Goal: Information Seeking & Learning: Learn about a topic

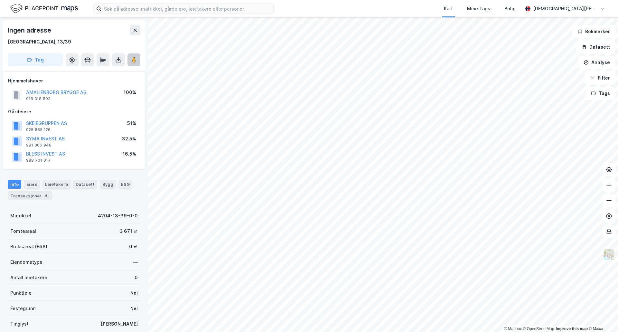
click at [137, 60] on icon at bounding box center [134, 60] width 6 height 6
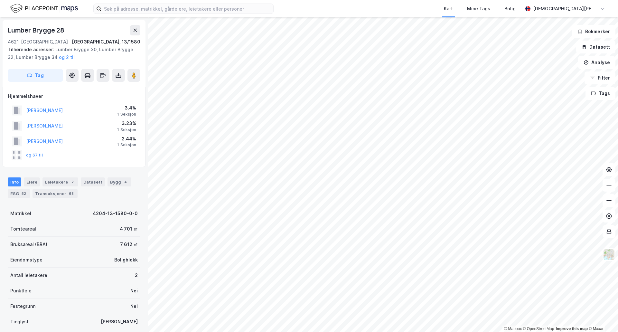
click at [35, 159] on div "og 67 til" at bounding box center [27, 155] width 31 height 10
click at [0, 0] on button "og 67 til" at bounding box center [0, 0] width 0 height 0
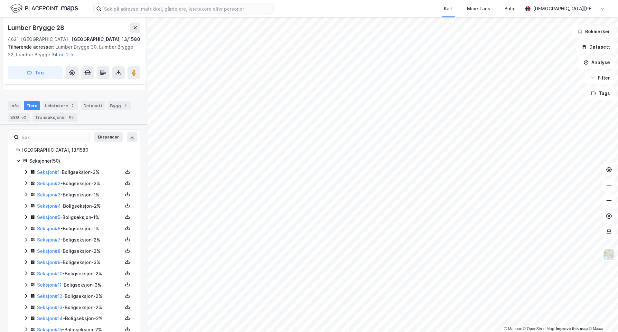
scroll to position [107, 0]
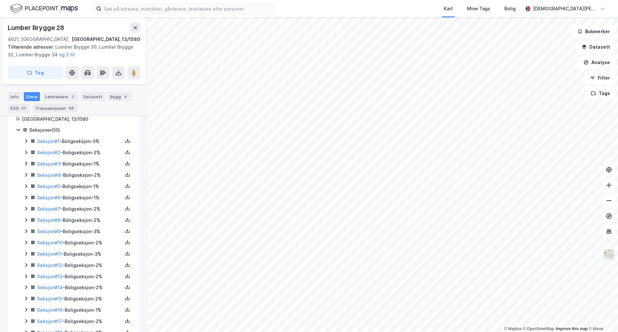
click at [28, 141] on icon at bounding box center [26, 141] width 5 height 5
click at [24, 186] on icon at bounding box center [26, 185] width 5 height 5
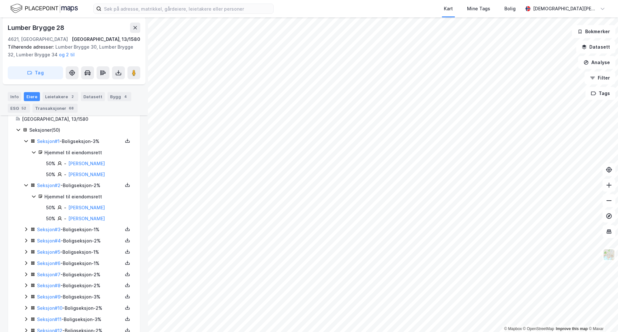
click at [25, 232] on icon at bounding box center [26, 229] width 5 height 5
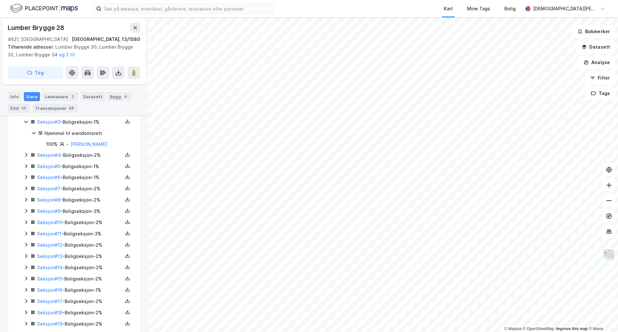
click at [27, 156] on icon at bounding box center [26, 154] width 5 height 5
click at [25, 189] on icon at bounding box center [26, 187] width 5 height 5
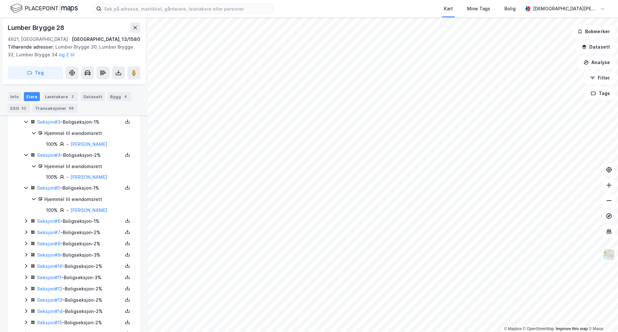
click at [27, 222] on icon at bounding box center [26, 221] width 2 height 4
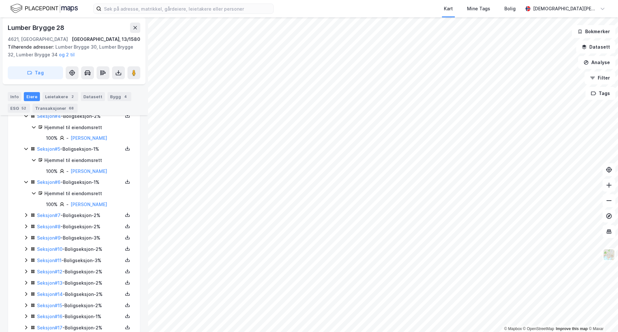
scroll to position [268, 0]
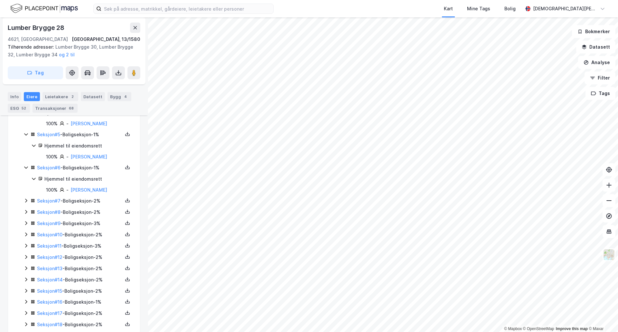
click at [25, 201] on icon at bounding box center [26, 200] width 5 height 5
click at [27, 234] on icon at bounding box center [26, 234] width 2 height 4
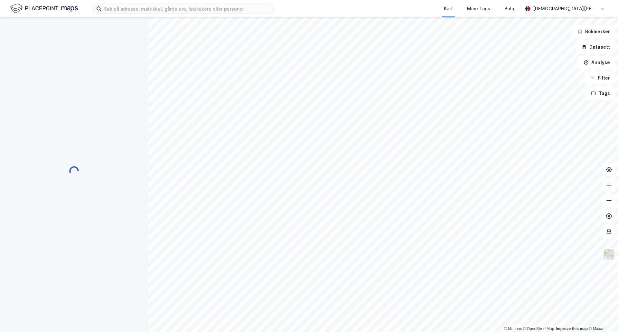
scroll to position [1, 0]
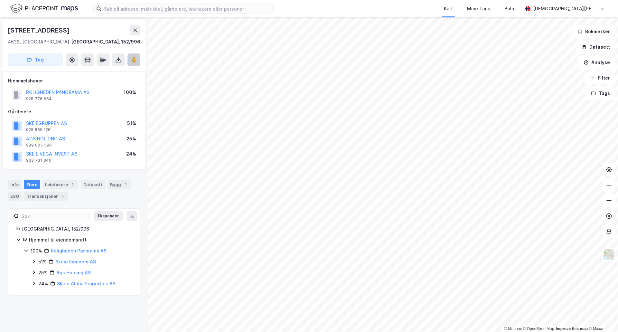
click at [137, 60] on button at bounding box center [134, 59] width 13 height 13
